Goal: Task Accomplishment & Management: Use online tool/utility

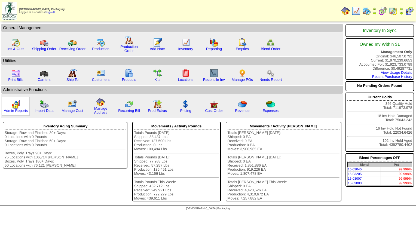
click at [20, 108] on div "Admin Reports" at bounding box center [16, 106] width 28 height 19
click at [19, 110] on link "Admin Reports" at bounding box center [16, 111] width 24 height 4
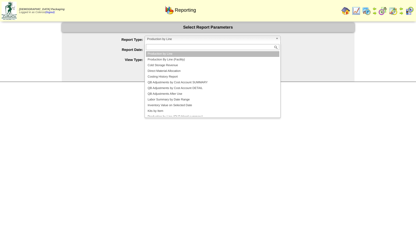
click at [155, 39] on span "Production by Line" at bounding box center [210, 39] width 126 height 7
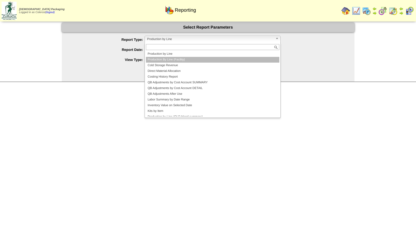
click at [155, 58] on li "Production By Line (Facility)" at bounding box center [213, 60] width 134 height 6
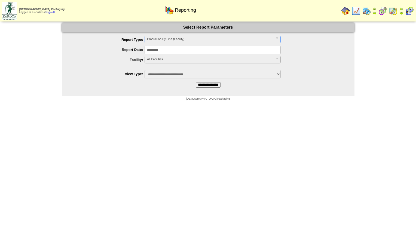
click at [154, 60] on span "All Facilities" at bounding box center [210, 59] width 126 height 7
click at [156, 73] on li "FreeFrom (FF)" at bounding box center [213, 72] width 134 height 6
click at [199, 86] on input "**********" at bounding box center [208, 84] width 25 height 5
